Goal: Find specific page/section

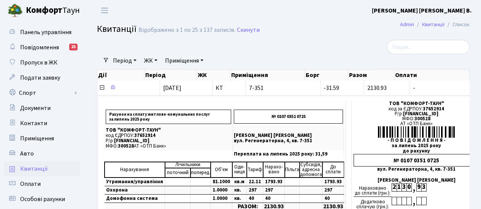
select select "25"
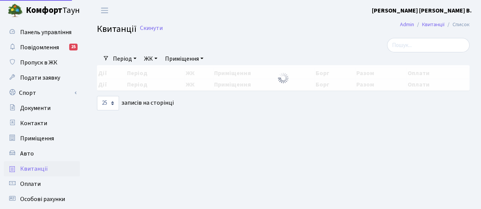
select select "25"
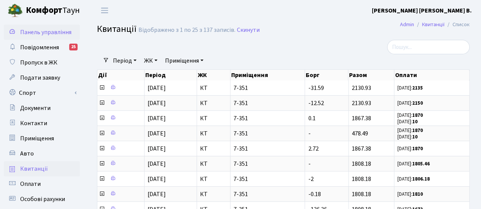
click at [51, 32] on span "Панель управління" at bounding box center [45, 32] width 51 height 8
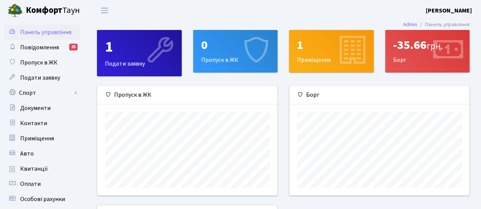
scroll to position [109, 180]
click at [427, 52] on div "-35.66 грн." at bounding box center [427, 45] width 69 height 14
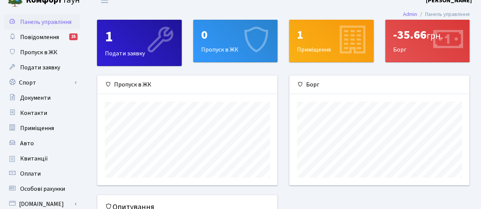
scroll to position [0, 0]
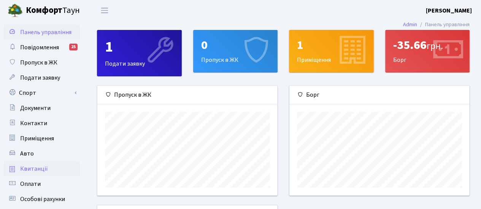
click at [43, 171] on span "Квитанції" at bounding box center [34, 169] width 28 height 8
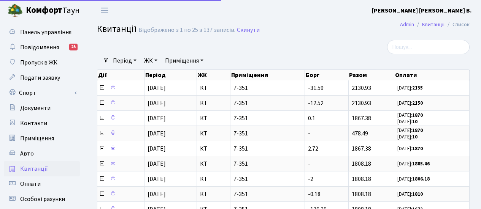
select select "25"
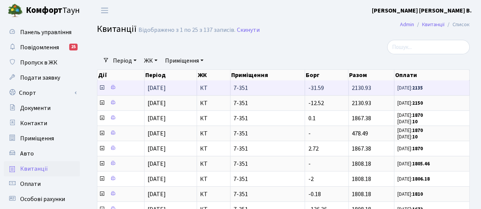
click at [336, 88] on td "-31.59" at bounding box center [326, 88] width 43 height 15
